Goal: Task Accomplishment & Management: Manage account settings

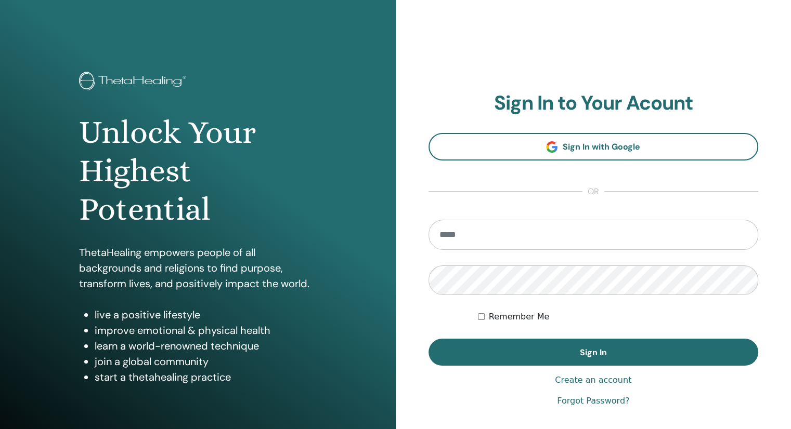
click at [545, 231] on input "email" at bounding box center [593, 235] width 330 height 30
type input "**********"
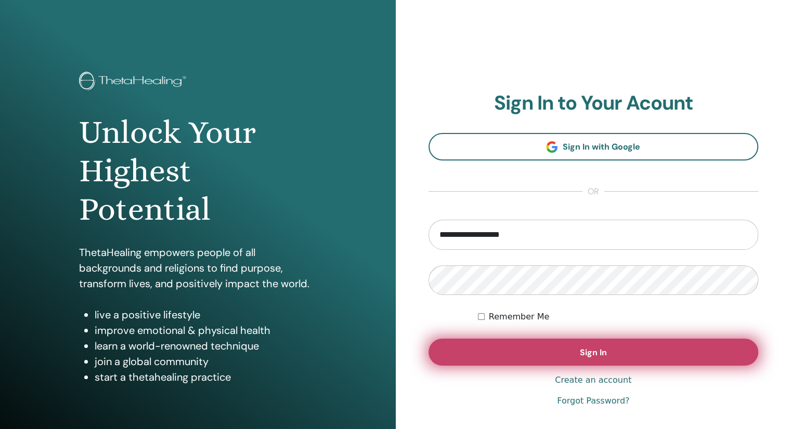
click at [577, 352] on button "Sign In" at bounding box center [593, 352] width 330 height 27
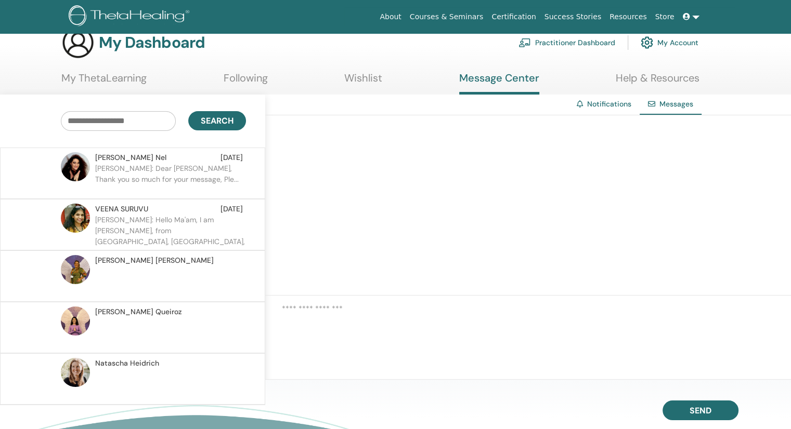
click at [174, 180] on p "Sonia: Dear Pompi, Thank you so much for your message, Ple..." at bounding box center [170, 178] width 151 height 31
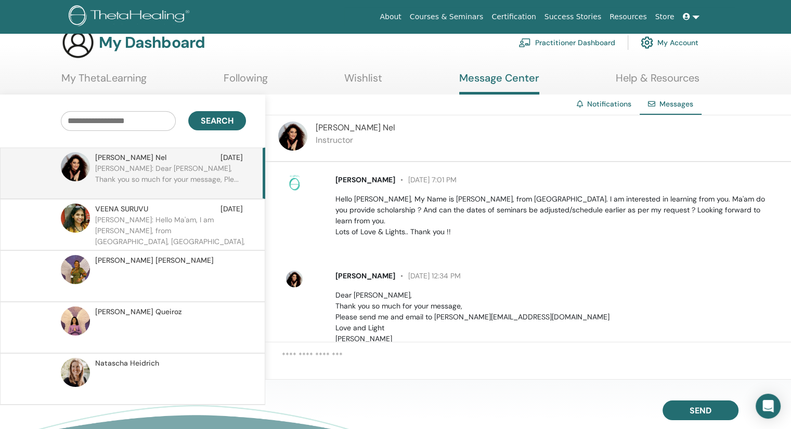
click at [372, 80] on link "Wishlist" at bounding box center [363, 82] width 38 height 20
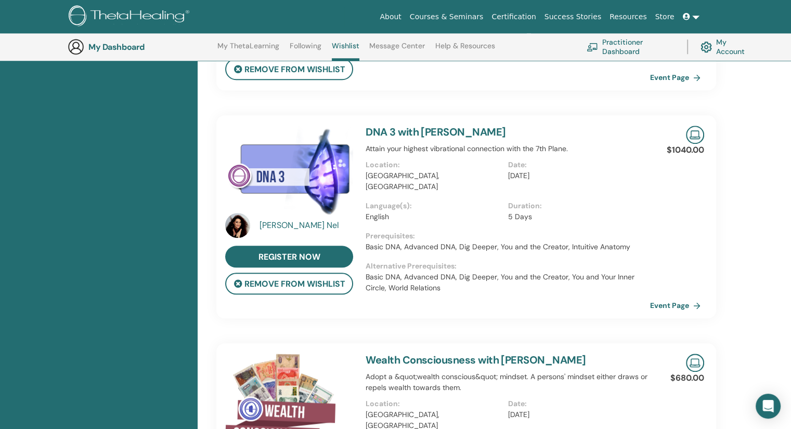
scroll to position [999, 0]
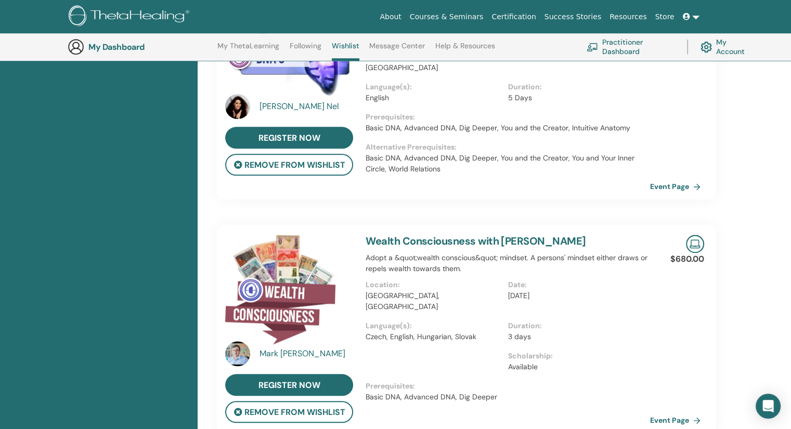
click at [280, 348] on div "Mark Anthony" at bounding box center [307, 354] width 96 height 12
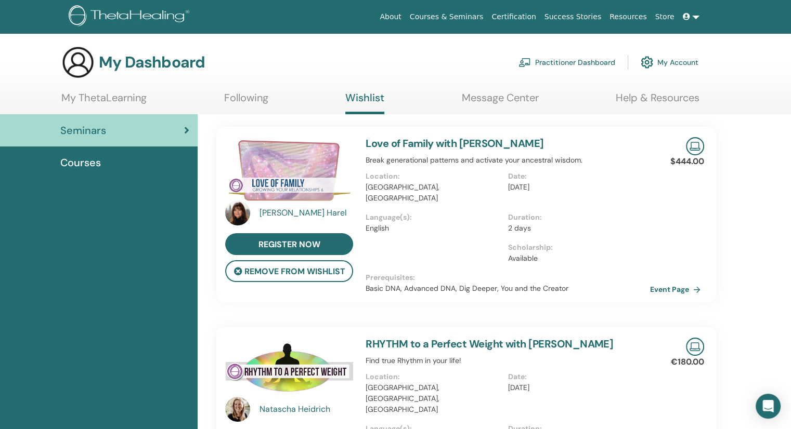
click at [236, 102] on link "Following" at bounding box center [246, 102] width 44 height 20
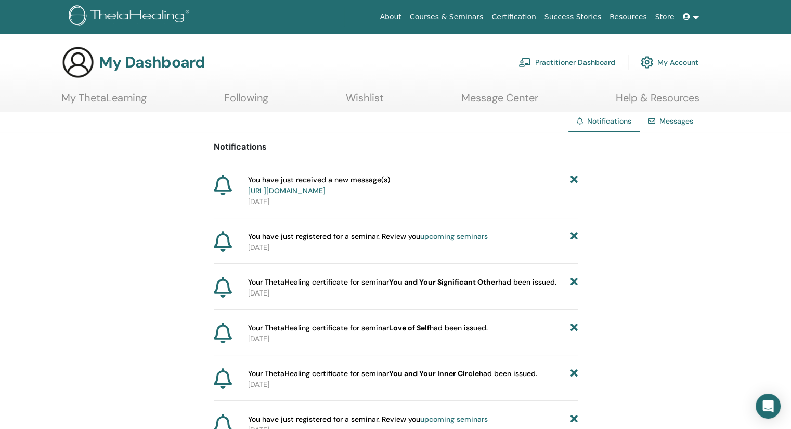
click at [557, 63] on link "Practitioner Dashboard" at bounding box center [566, 62] width 97 height 23
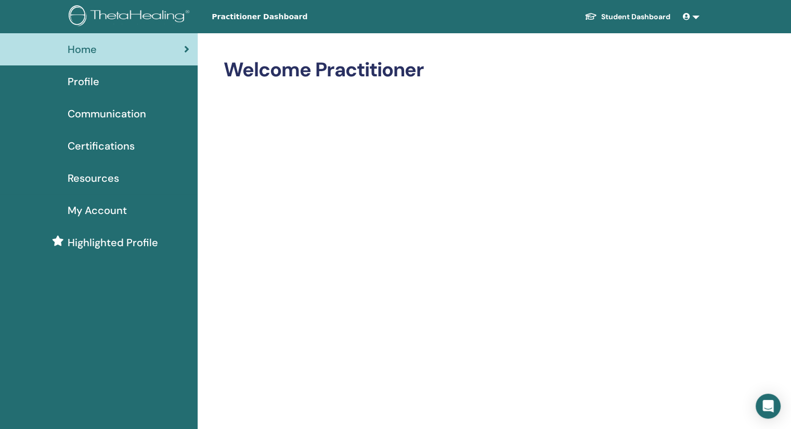
click at [97, 147] on span "Certifications" at bounding box center [101, 146] width 67 height 16
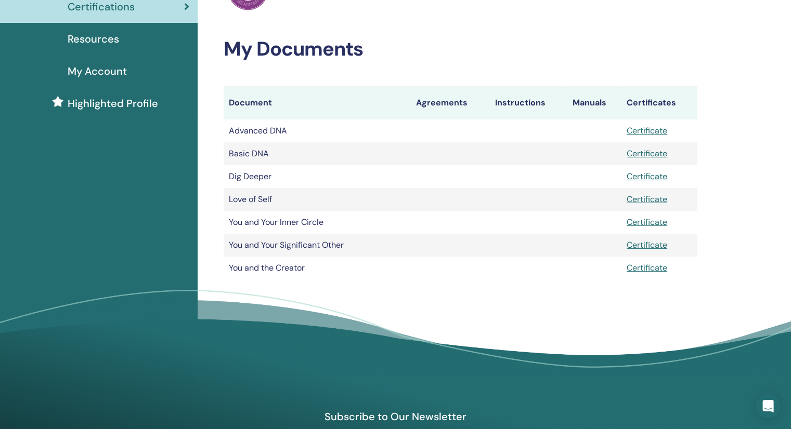
scroll to position [137, 0]
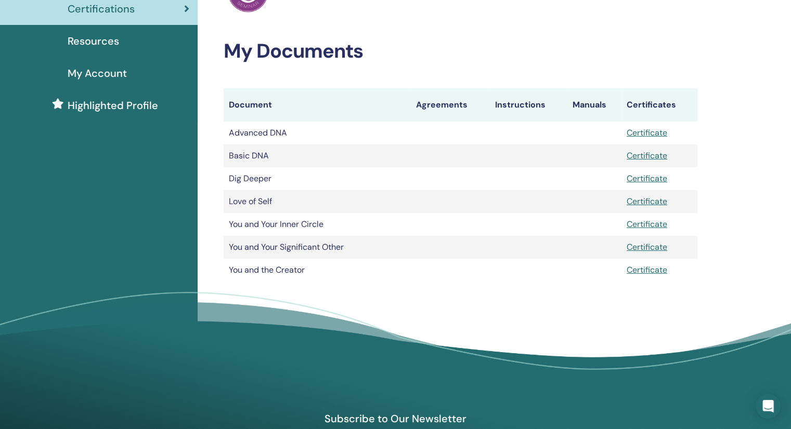
click at [583, 105] on th "Manuals" at bounding box center [594, 104] width 54 height 33
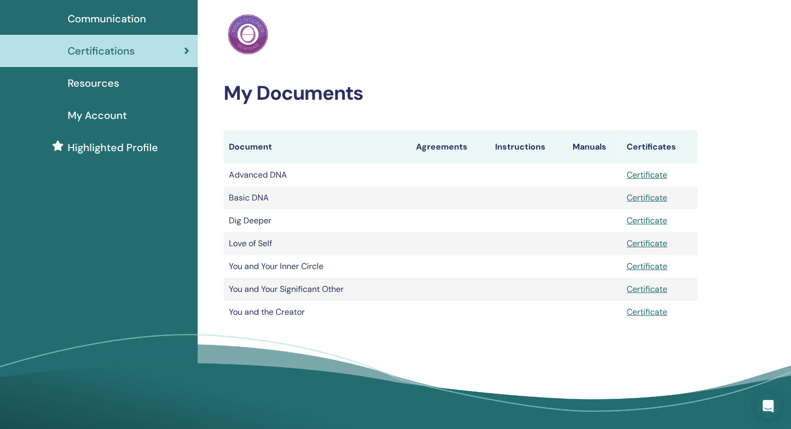
scroll to position [96, 0]
click at [106, 145] on span "Highlighted Profile" at bounding box center [113, 147] width 90 height 16
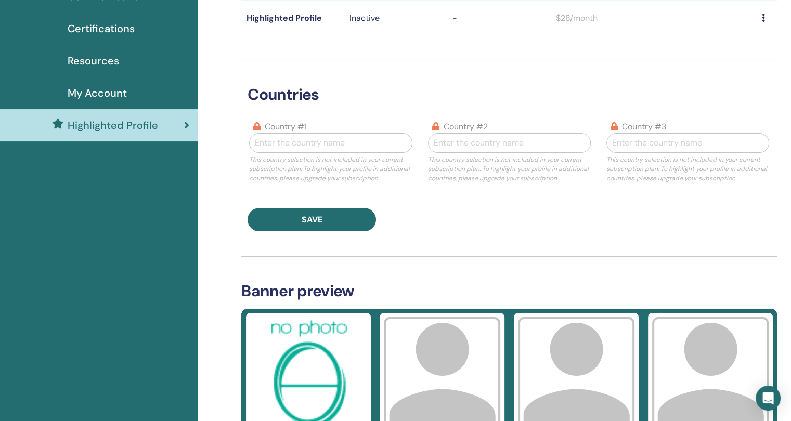
scroll to position [35, 0]
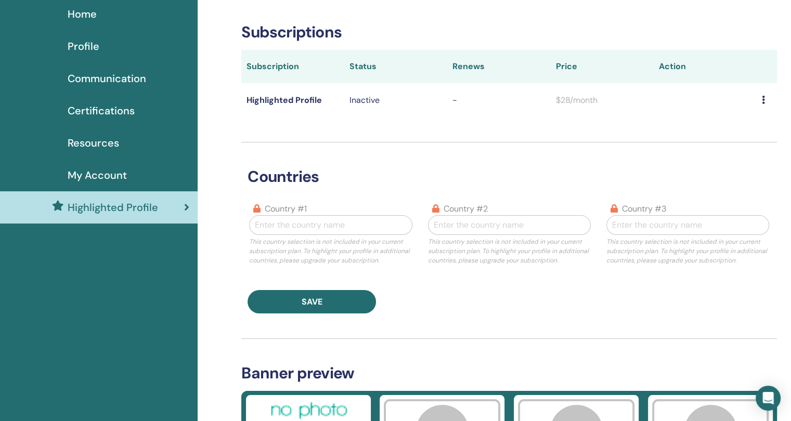
click at [762, 98] on icon at bounding box center [763, 100] width 3 height 8
click at [105, 179] on span "My Account" at bounding box center [97, 175] width 59 height 16
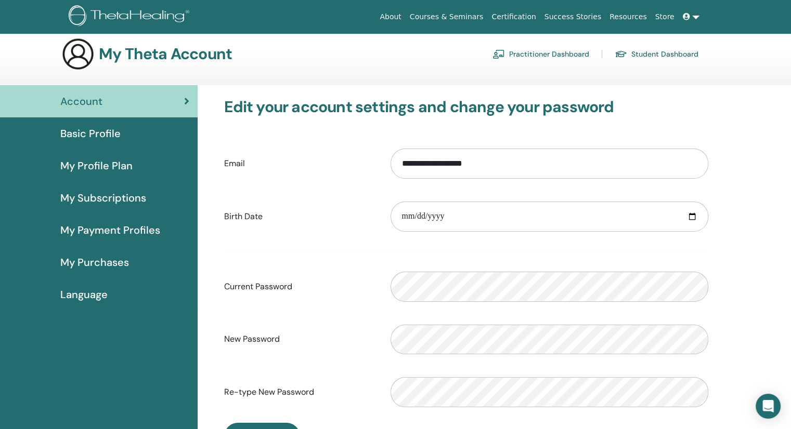
scroll to position [3, 0]
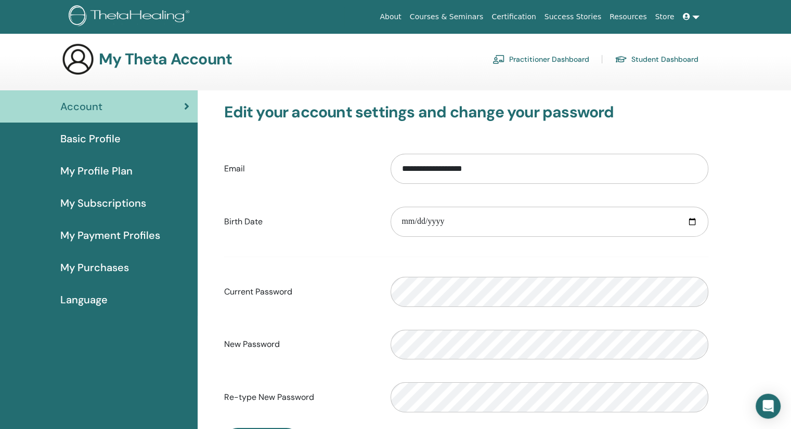
click at [84, 171] on span "My Profile Plan" at bounding box center [96, 171] width 72 height 16
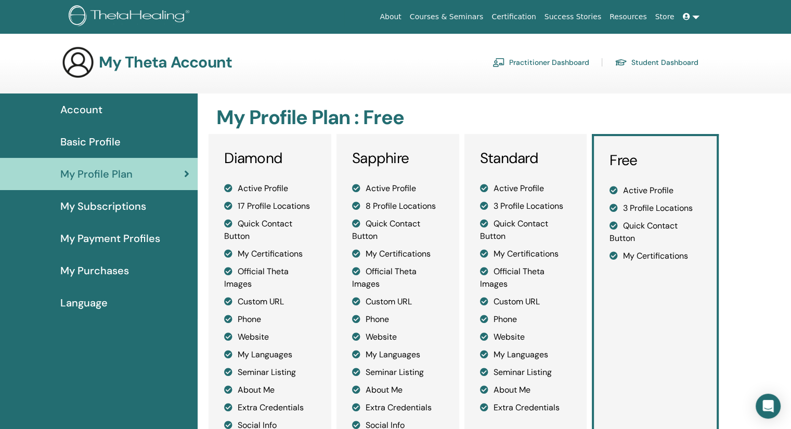
click at [85, 111] on span "Account" at bounding box center [81, 110] width 42 height 16
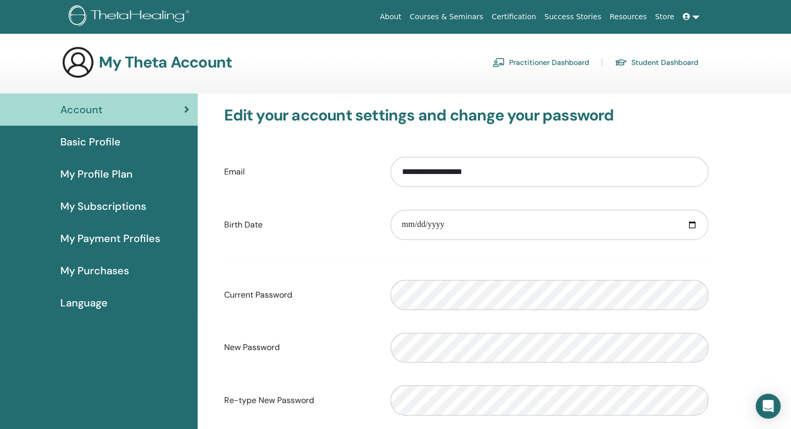
click at [87, 141] on span "Basic Profile" at bounding box center [90, 142] width 60 height 16
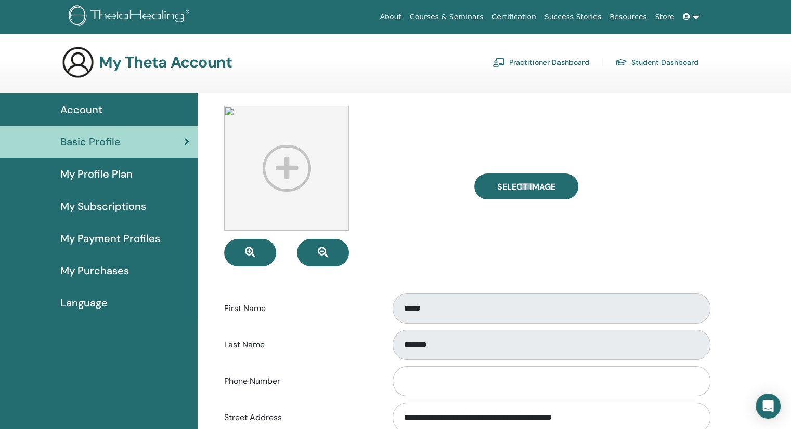
click at [79, 171] on span "My Profile Plan" at bounding box center [96, 174] width 72 height 16
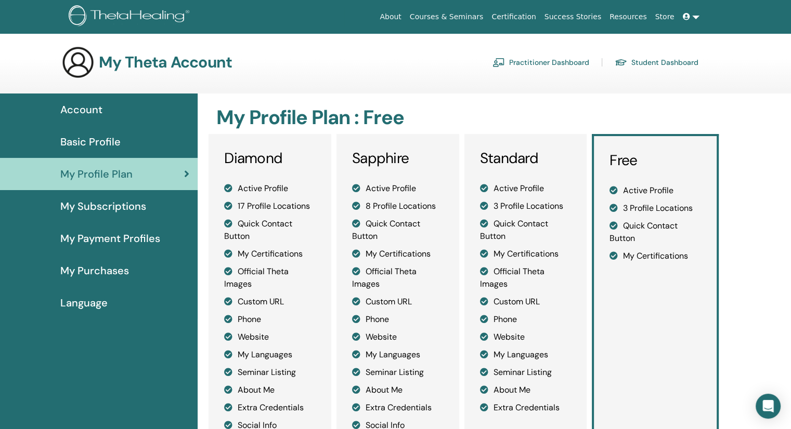
click at [86, 206] on span "My Subscriptions" at bounding box center [103, 207] width 86 height 16
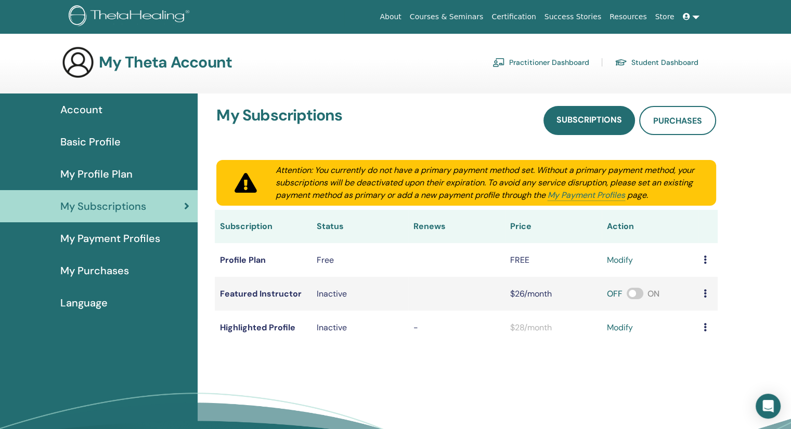
click at [78, 240] on span "My Payment Profiles" at bounding box center [110, 239] width 100 height 16
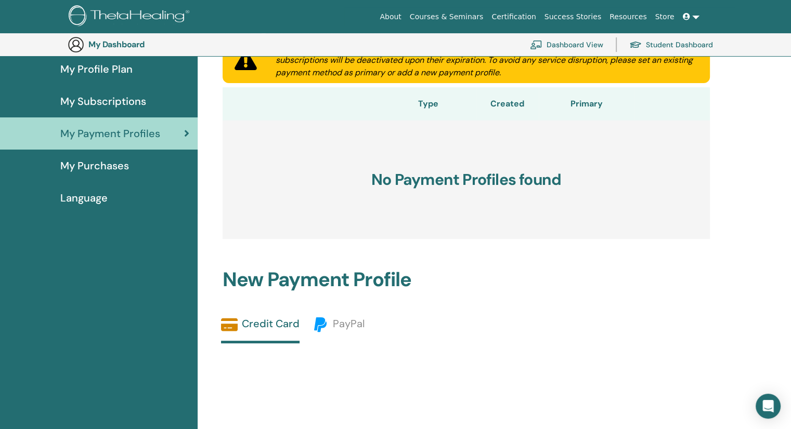
scroll to position [107, 0]
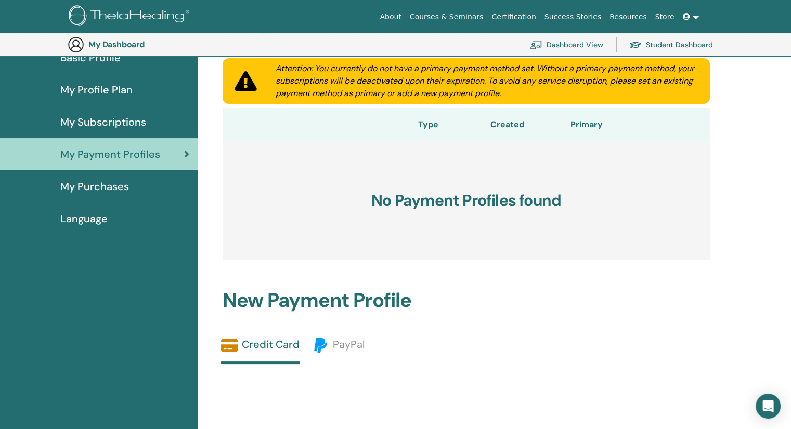
click at [105, 190] on span "My Purchases" at bounding box center [94, 187] width 69 height 16
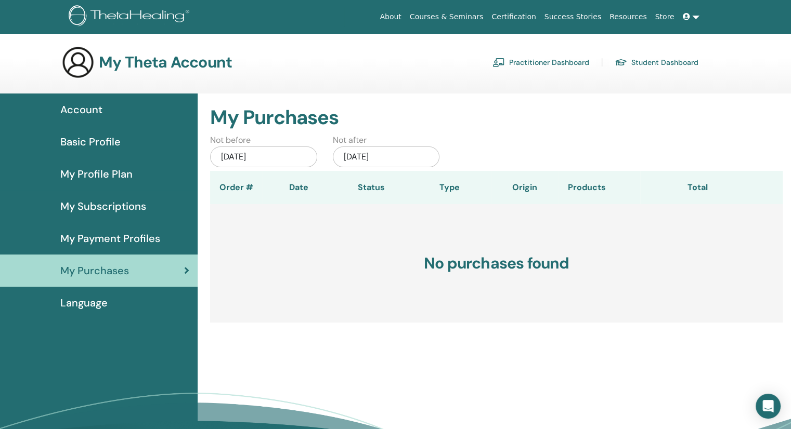
click at [101, 308] on span "Language" at bounding box center [83, 303] width 47 height 16
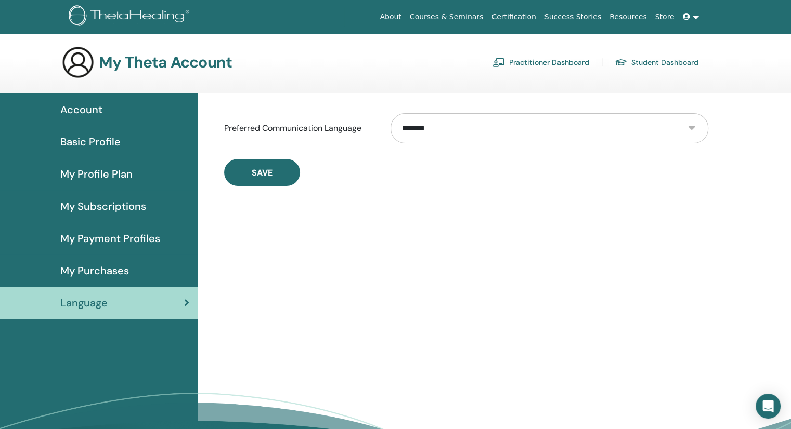
click at [100, 109] on span "Account" at bounding box center [81, 110] width 42 height 16
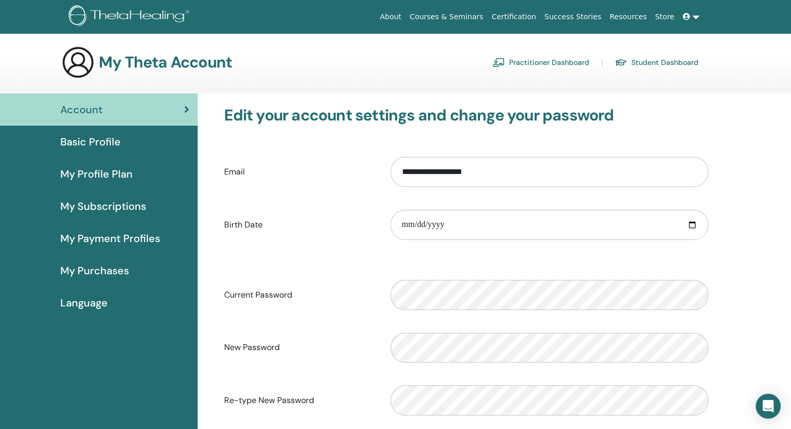
click at [641, 65] on link "Student Dashboard" at bounding box center [657, 62] width 84 height 17
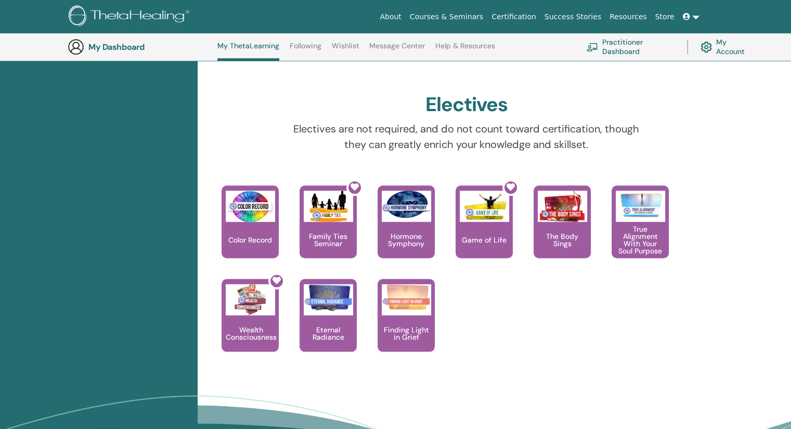
scroll to position [901, 0]
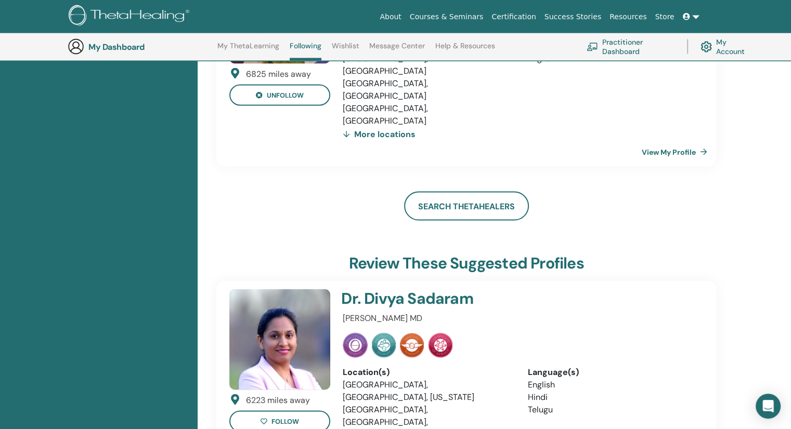
scroll to position [2026, 0]
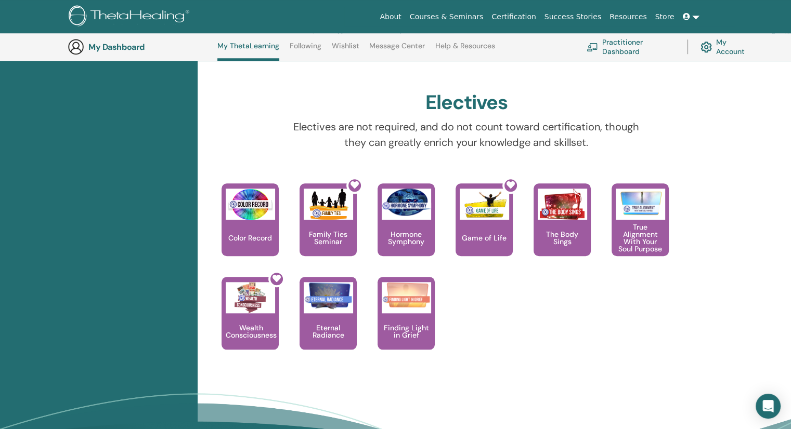
scroll to position [901, 0]
